Goal: Find specific page/section: Find specific page/section

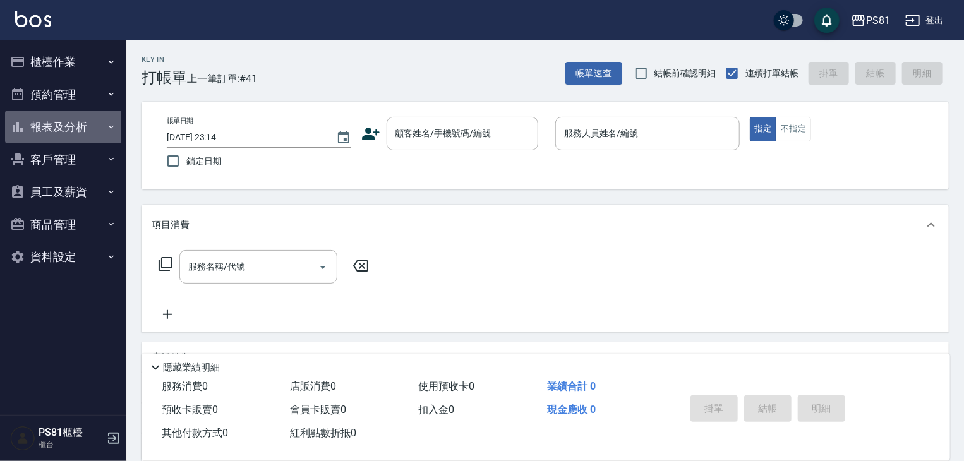
click at [47, 122] on button "報表及分析" at bounding box center [63, 127] width 116 height 33
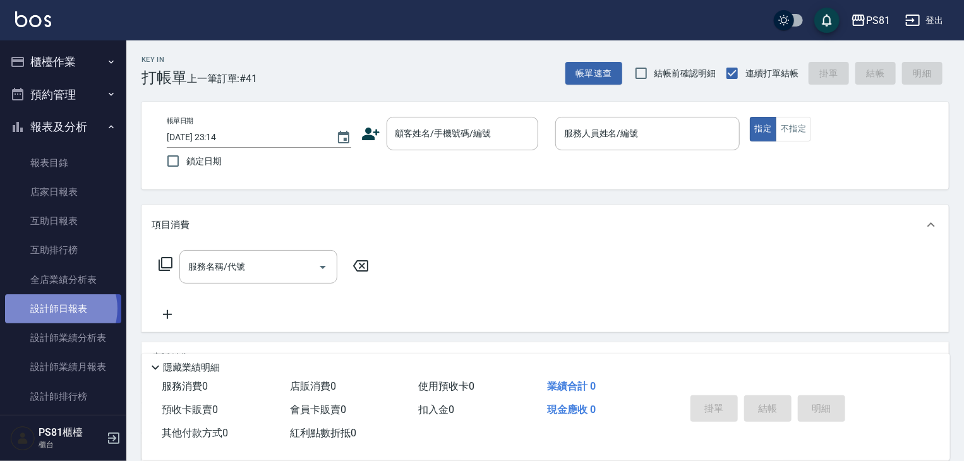
click at [57, 309] on link "設計師日報表" at bounding box center [63, 308] width 116 height 29
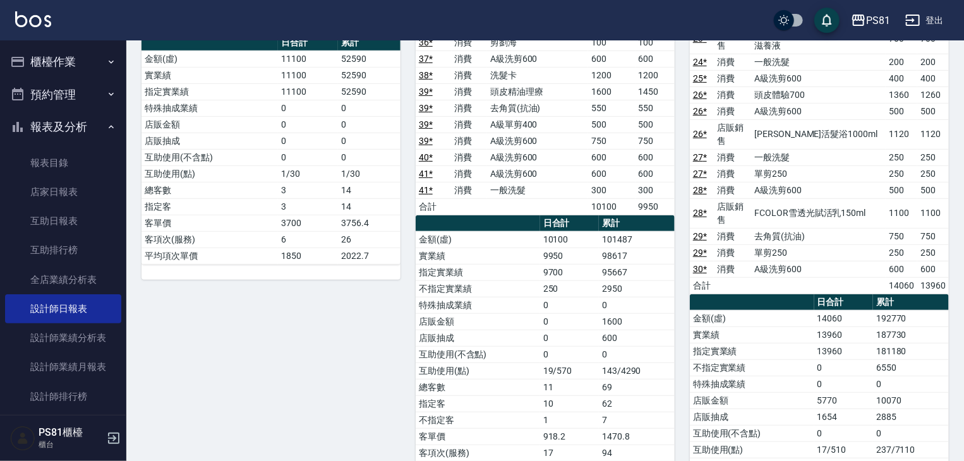
scroll to position [339, 0]
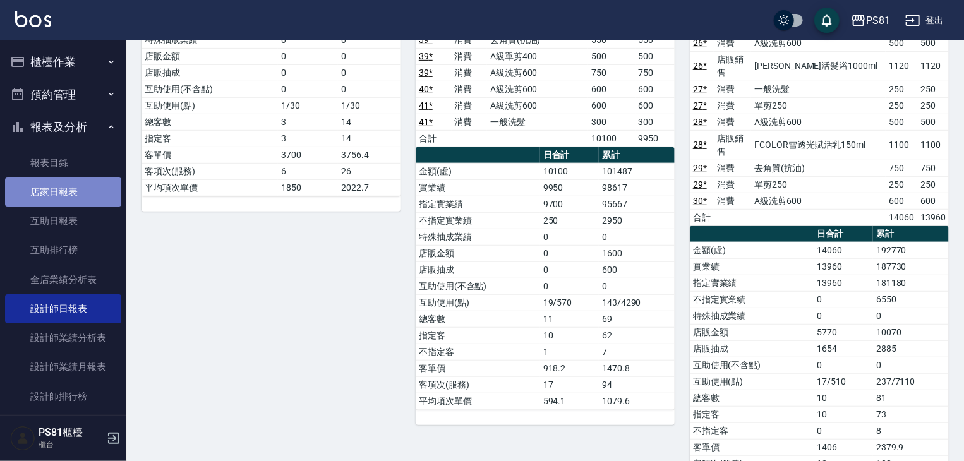
click at [104, 196] on link "店家日報表" at bounding box center [63, 192] width 116 height 29
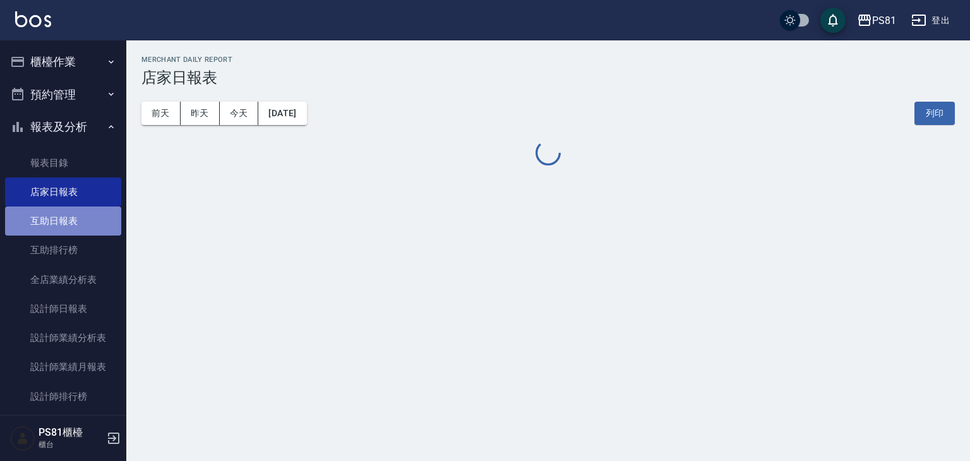
click at [94, 226] on link "互助日報表" at bounding box center [63, 221] width 116 height 29
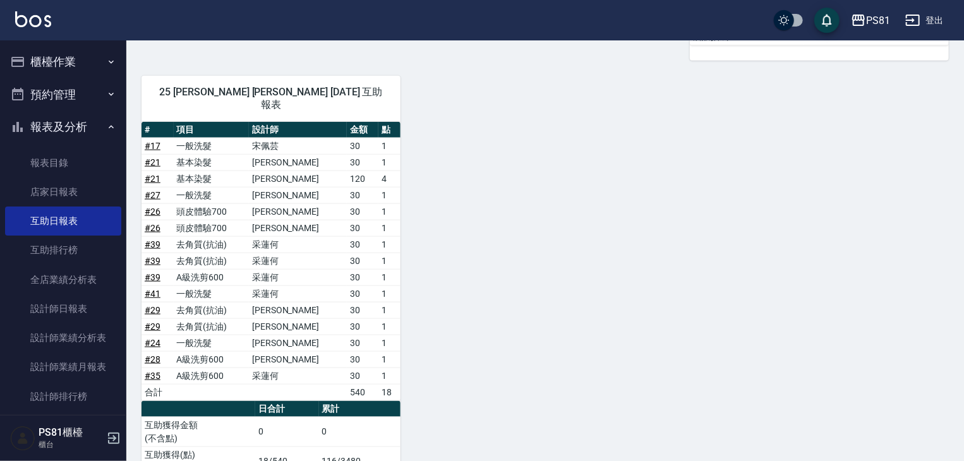
scroll to position [642, 0]
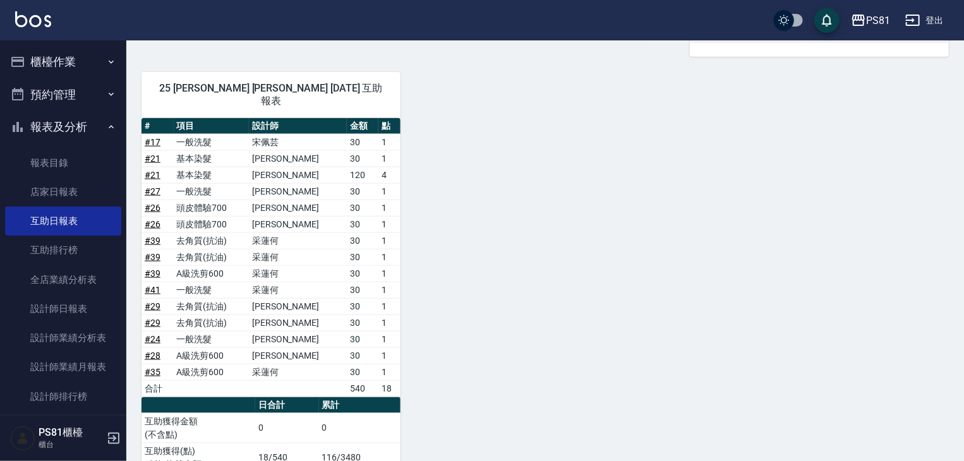
click at [79, 120] on button "報表及分析" at bounding box center [63, 127] width 116 height 33
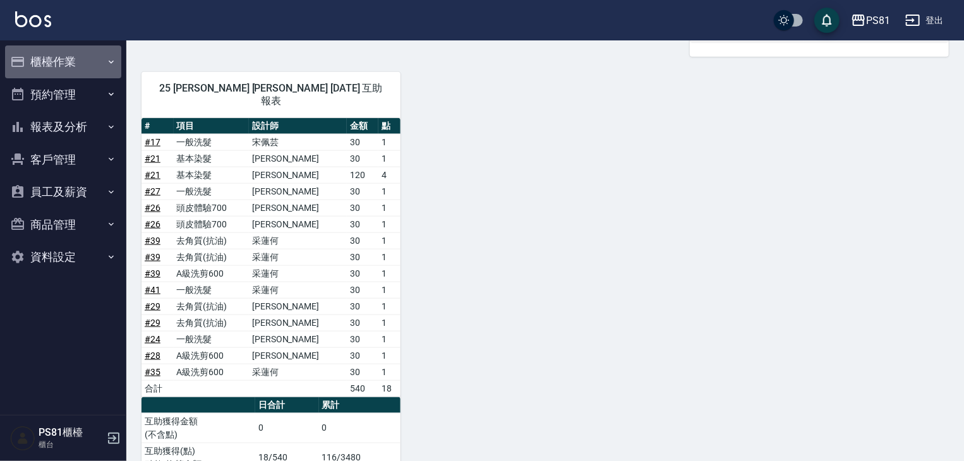
click at [71, 66] on button "櫃檯作業" at bounding box center [63, 61] width 116 height 33
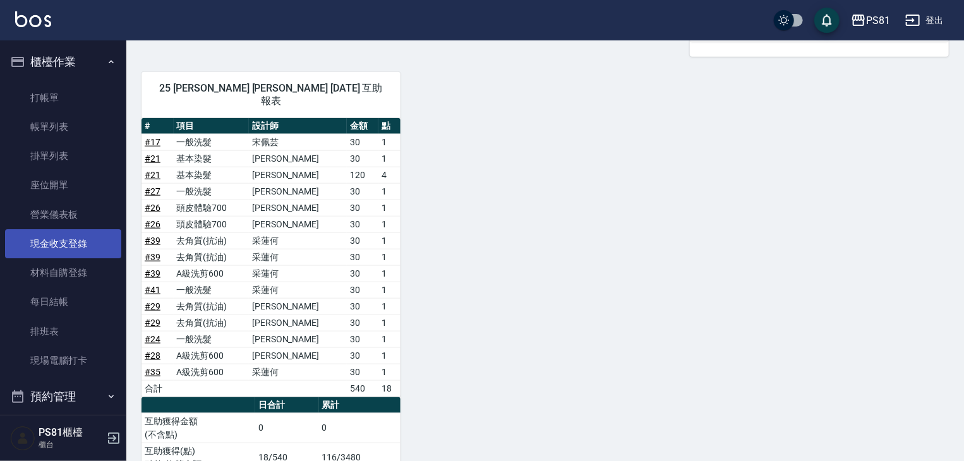
click at [73, 248] on link "現金收支登錄" at bounding box center [63, 243] width 116 height 29
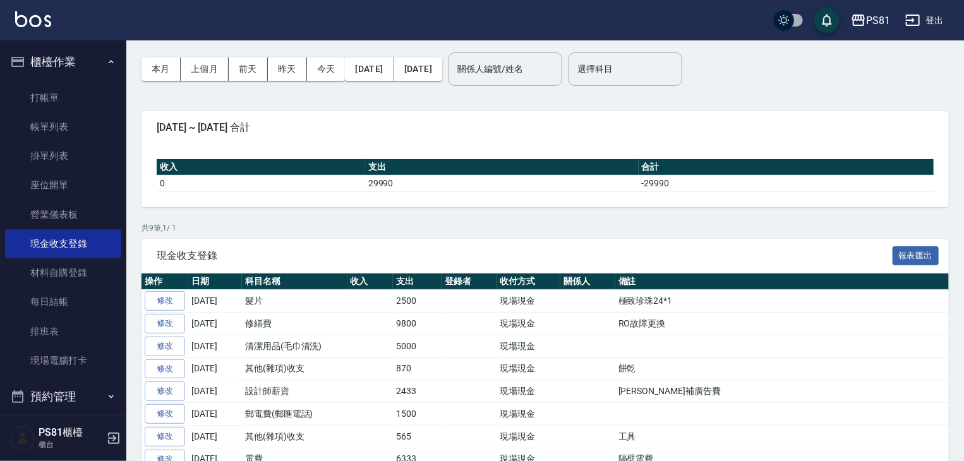
scroll to position [63, 0]
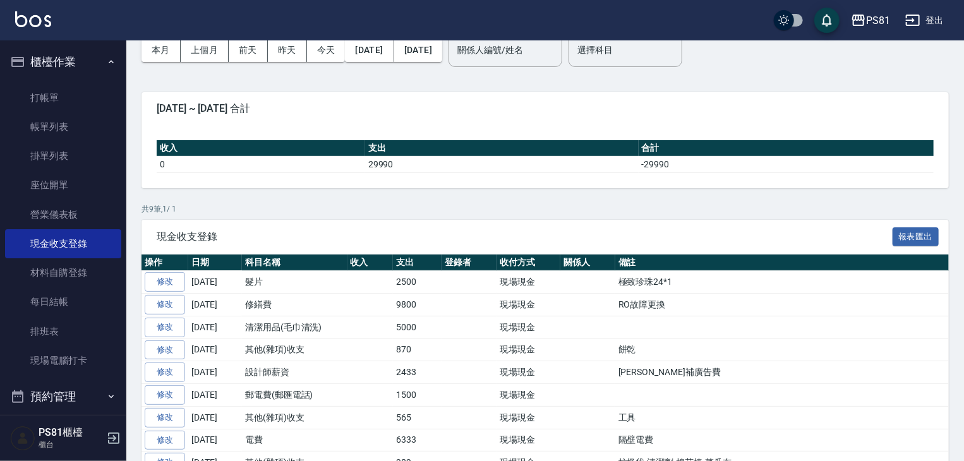
click at [390, 335] on td at bounding box center [370, 327] width 46 height 23
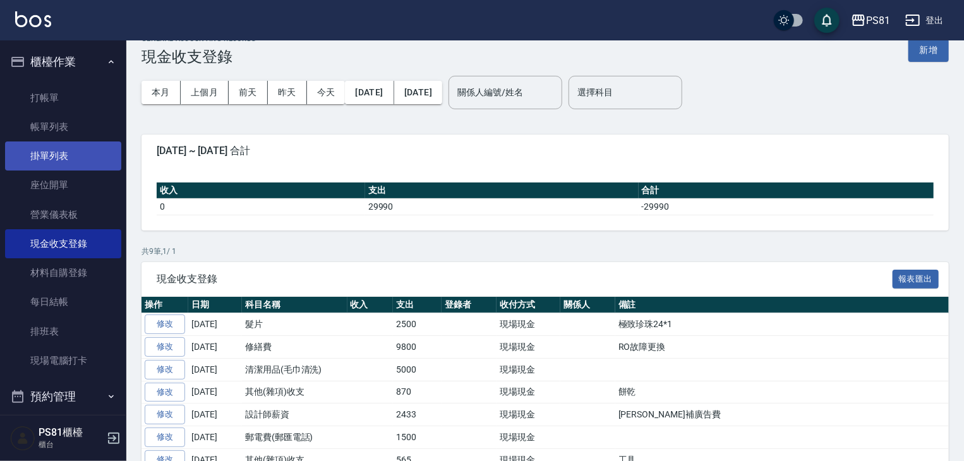
scroll to position [0, 0]
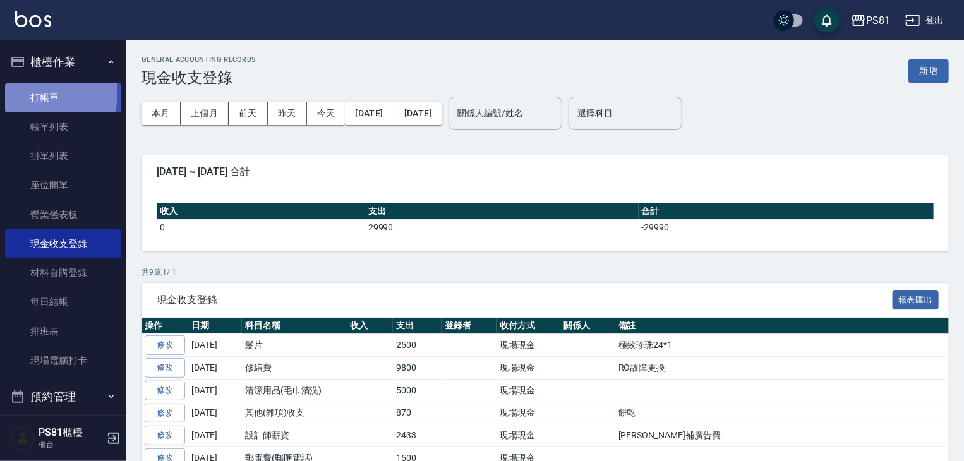
click at [13, 92] on link "打帳單" at bounding box center [63, 97] width 116 height 29
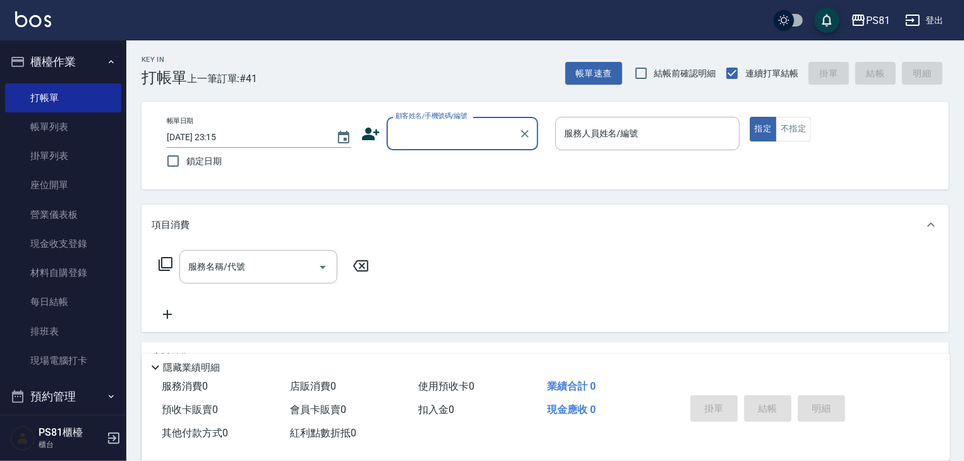
click at [71, 63] on button "櫃檯作業" at bounding box center [63, 61] width 116 height 33
